Goal: Transaction & Acquisition: Purchase product/service

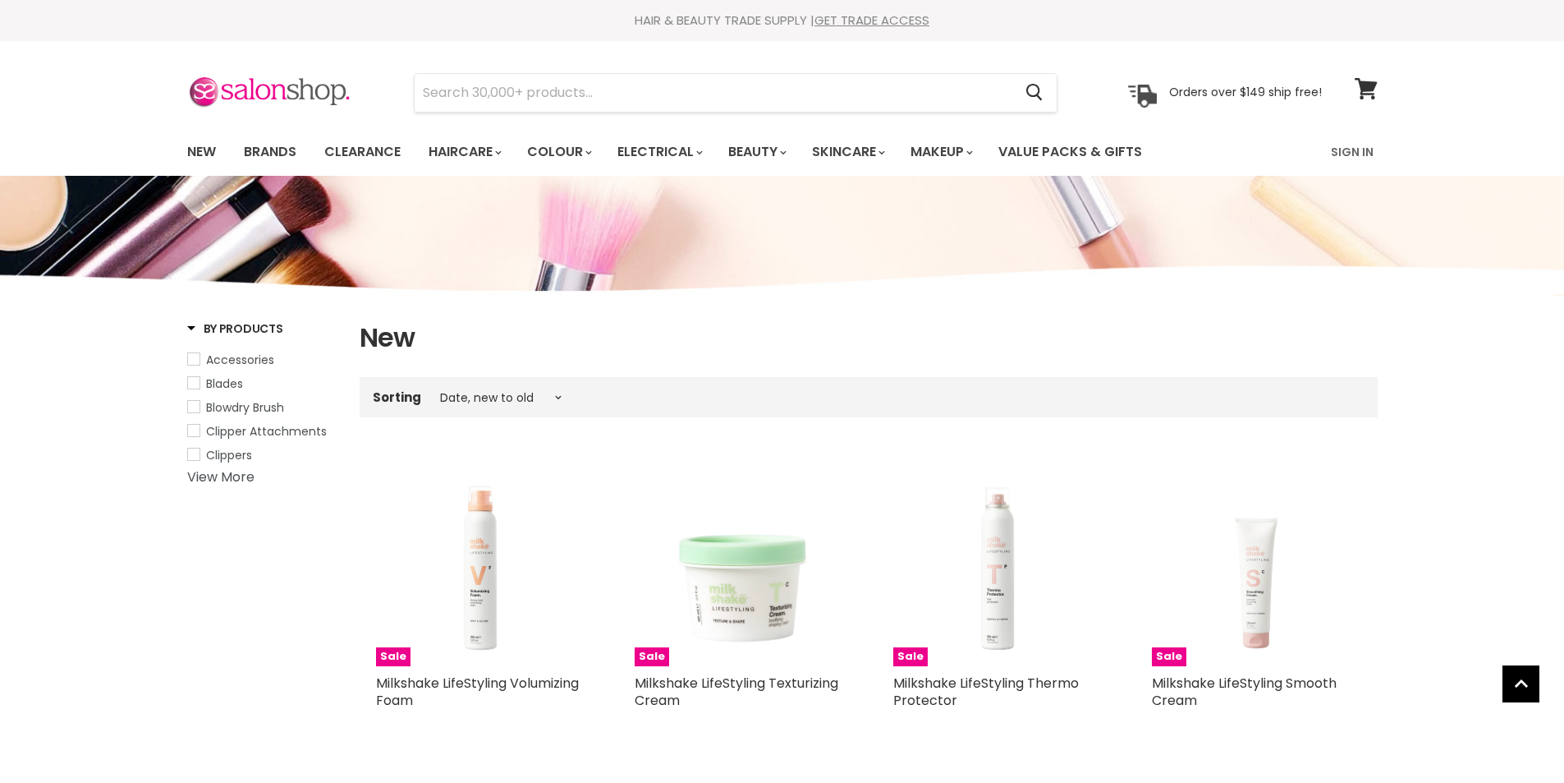
select select "created-descending"
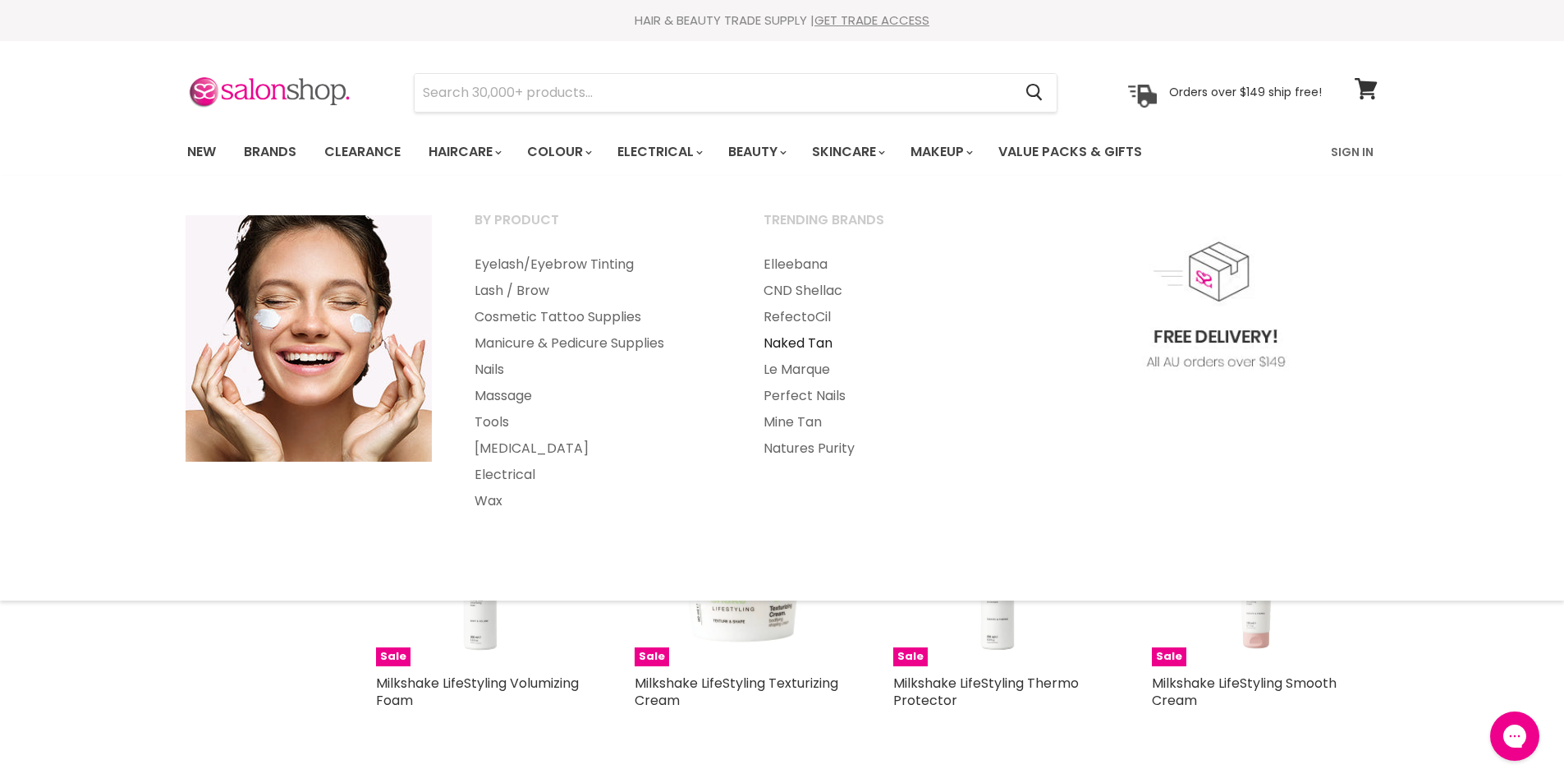
scroll to position [328, 0]
